Goal: Go to known website: Access a specific website the user already knows

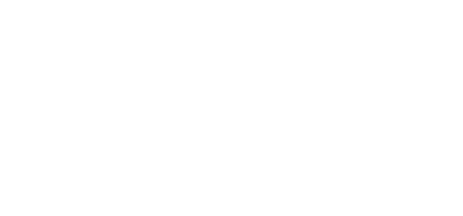
type input "thomas.kleyn@madwire.com"
click at [0, 0] on input "Sign In" at bounding box center [0, 0] width 0 height 0
